Goal: Find contact information: Obtain details needed to contact an individual or organization

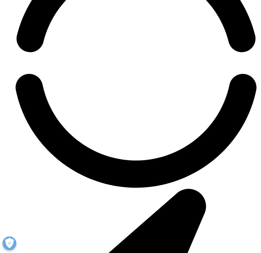
scroll to position [1758, 0]
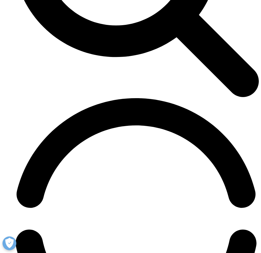
scroll to position [1786, 0]
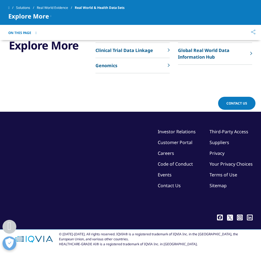
click at [169, 186] on link "Contact Us" at bounding box center [169, 186] width 23 height 6
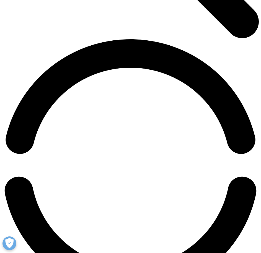
scroll to position [415, 0]
